Goal: Task Accomplishment & Management: Use online tool/utility

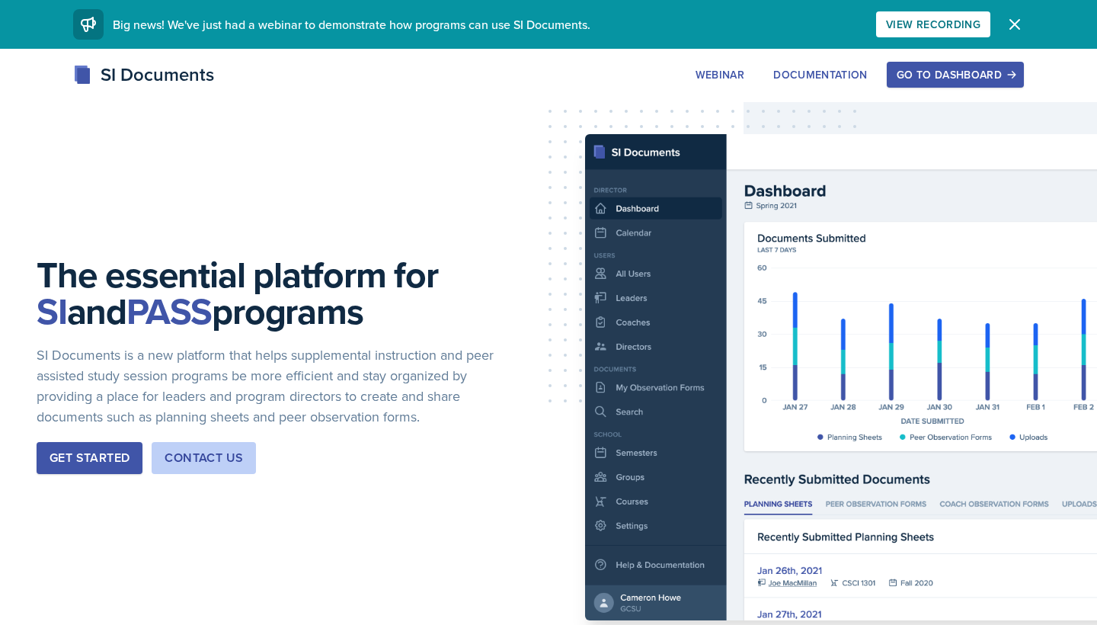
click at [934, 66] on button "Go to Dashboard" at bounding box center [955, 75] width 137 height 26
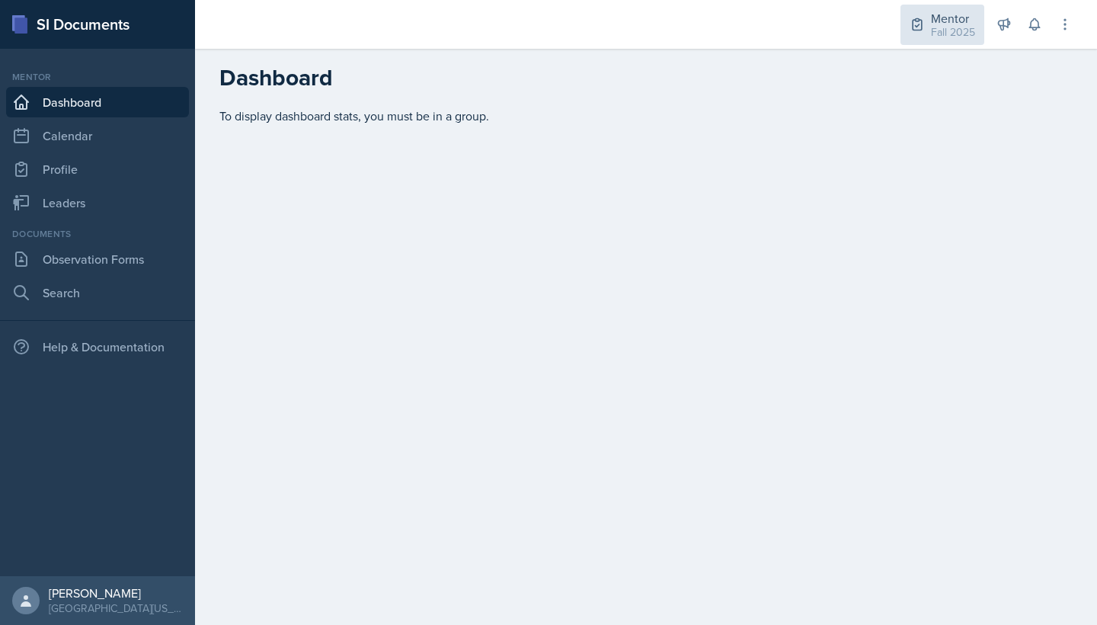
click at [944, 25] on div "Fall 2025" at bounding box center [953, 32] width 44 height 16
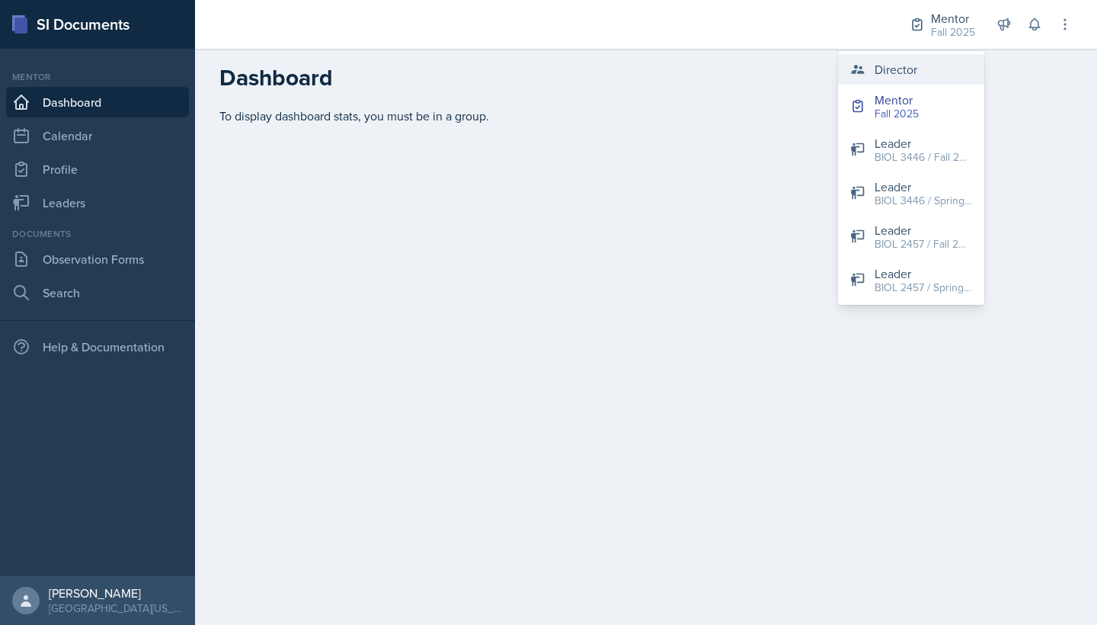
click at [912, 72] on div "Director" at bounding box center [896, 69] width 43 height 18
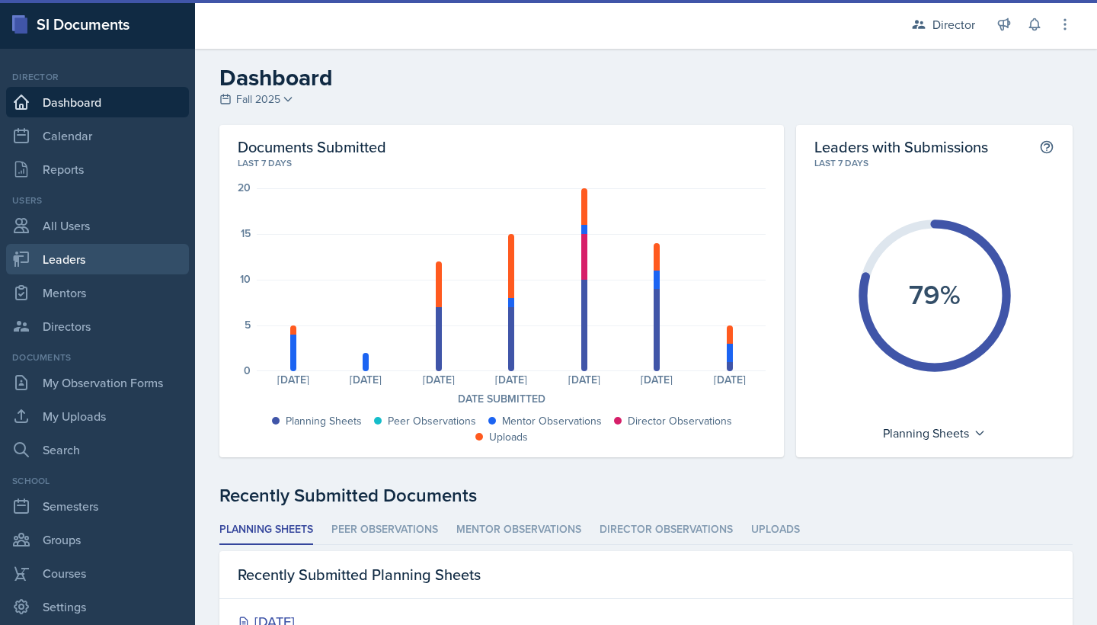
click at [85, 272] on link "Leaders" at bounding box center [97, 259] width 183 height 30
select select "a8c40de0-d7eb-4f82-90ee-ac0c6ce45f71"
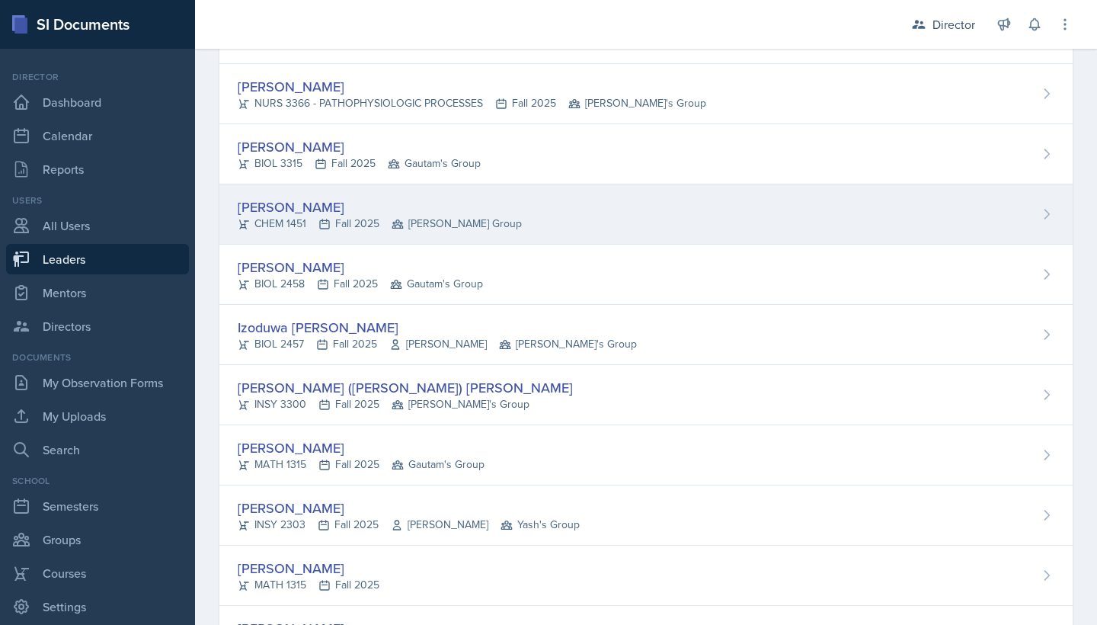
scroll to position [921, 0]
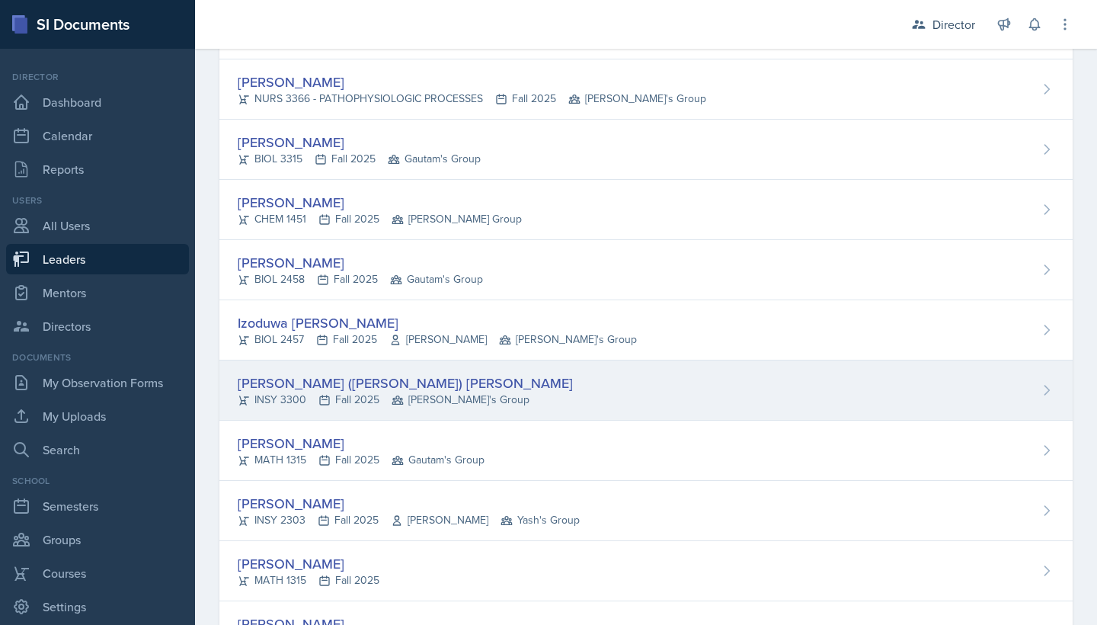
click at [285, 395] on div "INSY 3300 Fall 2025 Robin's Group" at bounding box center [405, 400] width 335 height 16
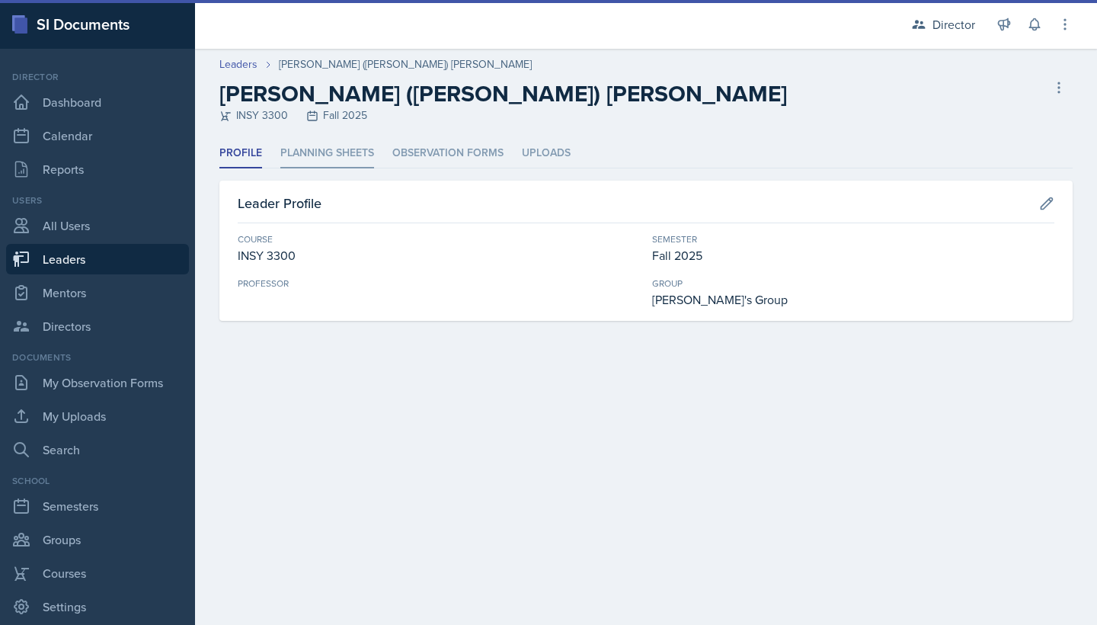
click at [330, 161] on li "Planning Sheets" at bounding box center [327, 154] width 94 height 30
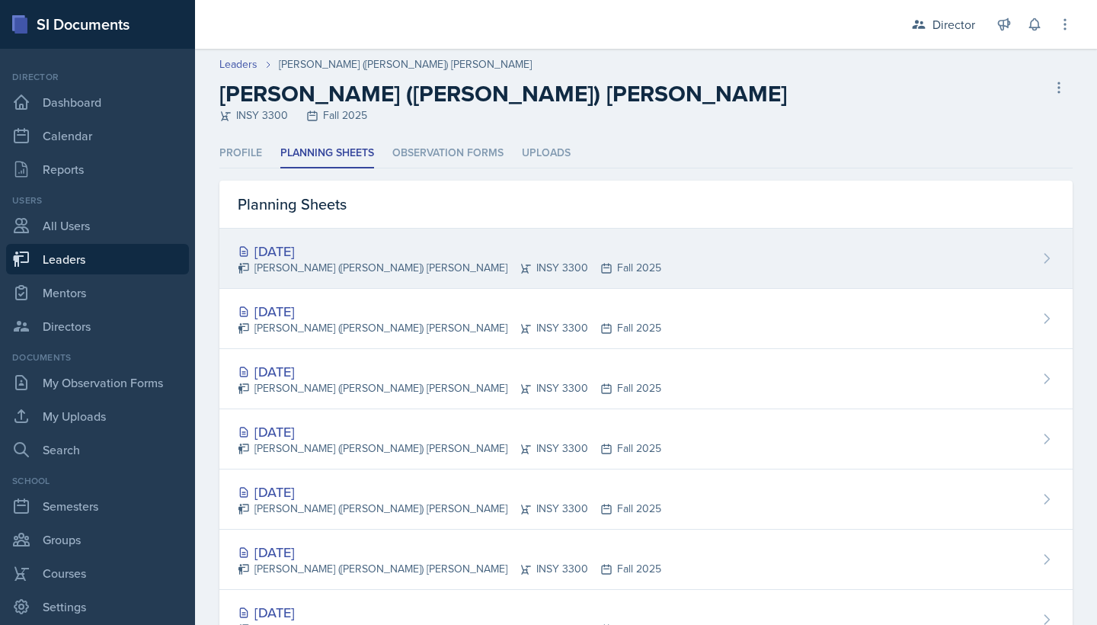
click at [330, 249] on div "[DATE]" at bounding box center [450, 251] width 424 height 21
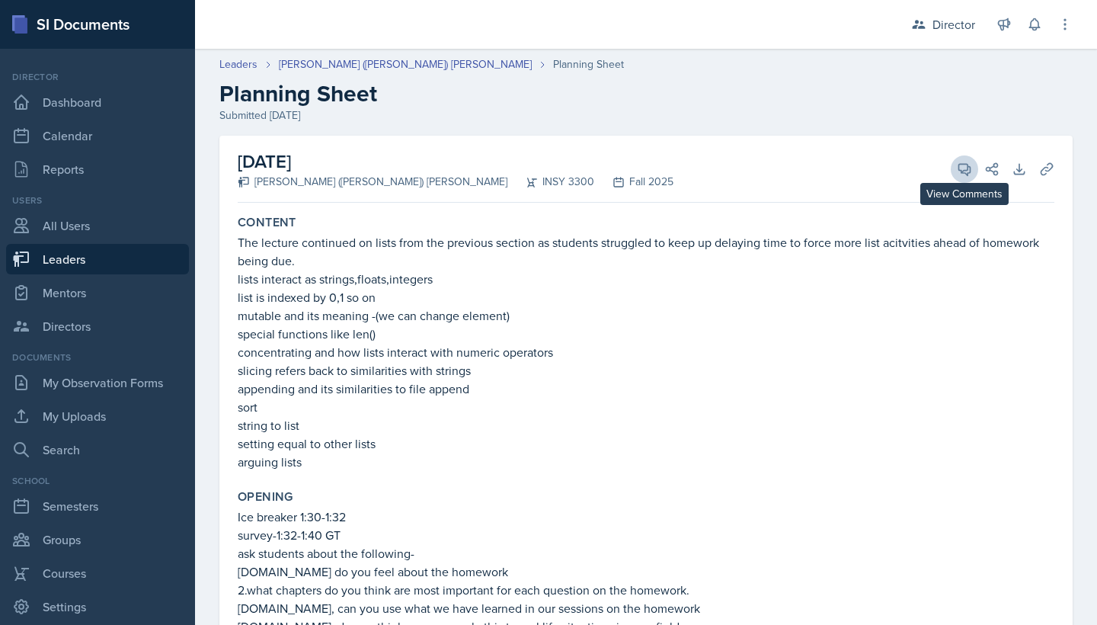
click at [963, 165] on icon at bounding box center [964, 169] width 15 height 15
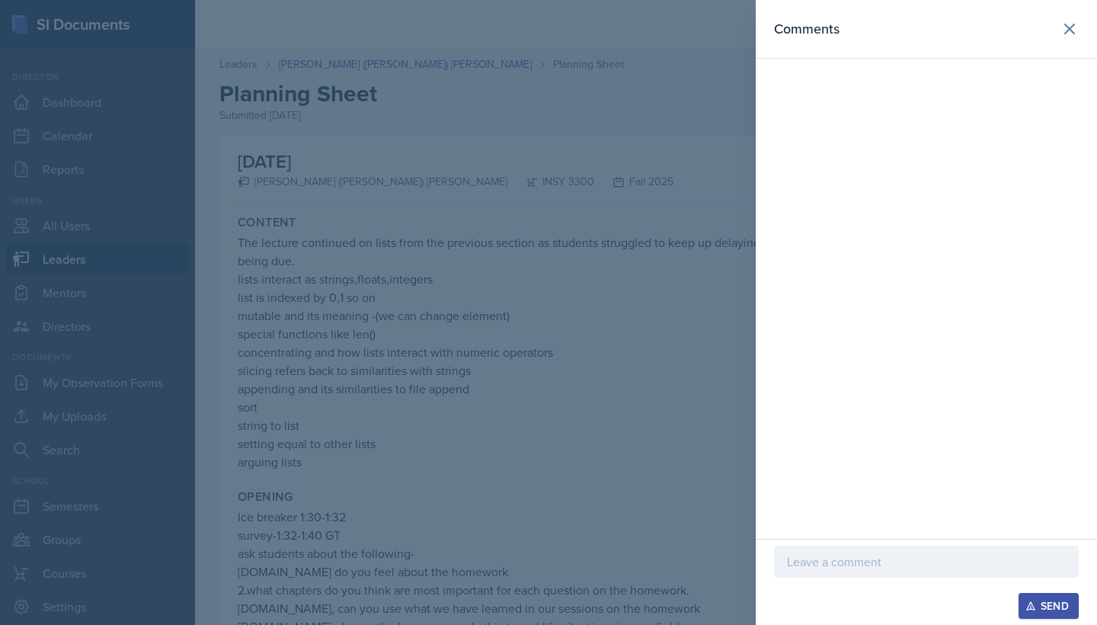
click at [896, 562] on p at bounding box center [926, 561] width 279 height 18
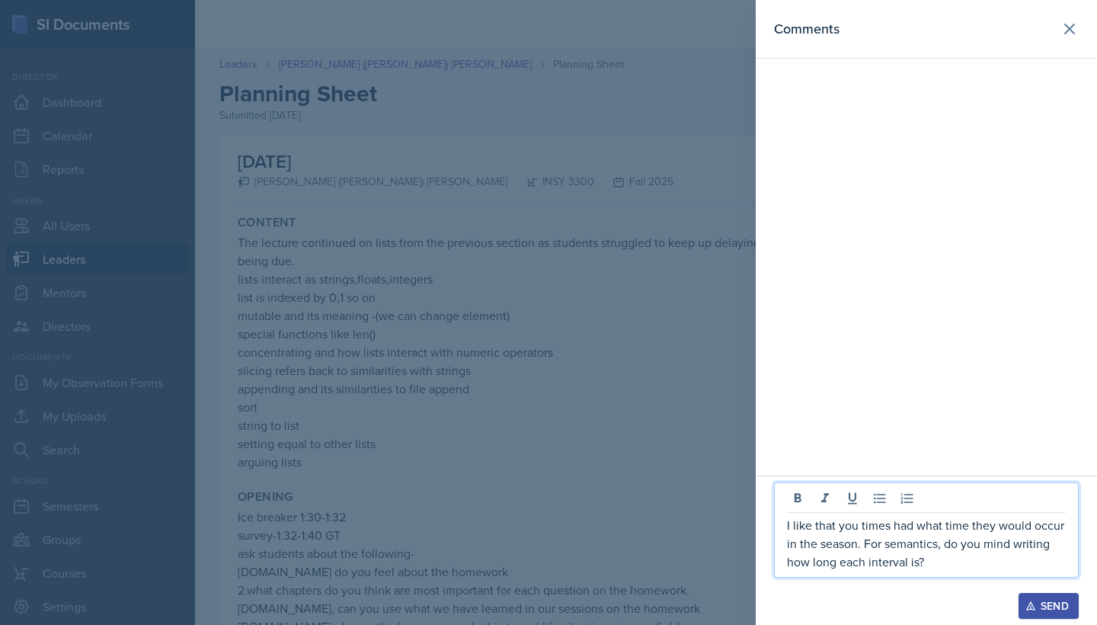
click at [583, 277] on div at bounding box center [548, 312] width 1097 height 625
